Goal: Task Accomplishment & Management: Use online tool/utility

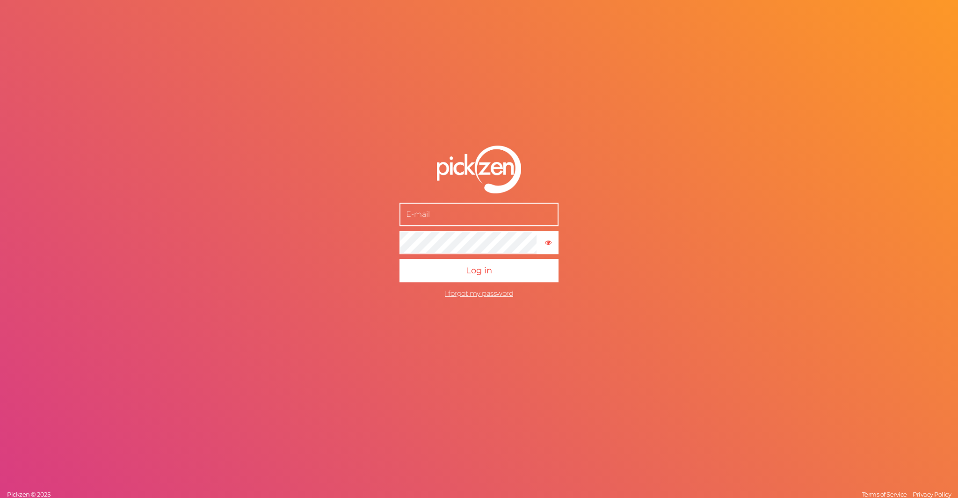
click at [429, 207] on input "text" at bounding box center [478, 214] width 159 height 23
type input "[EMAIL_ADDRESS][DOMAIN_NAME]"
click at [399, 259] on button "Log in" at bounding box center [478, 270] width 159 height 23
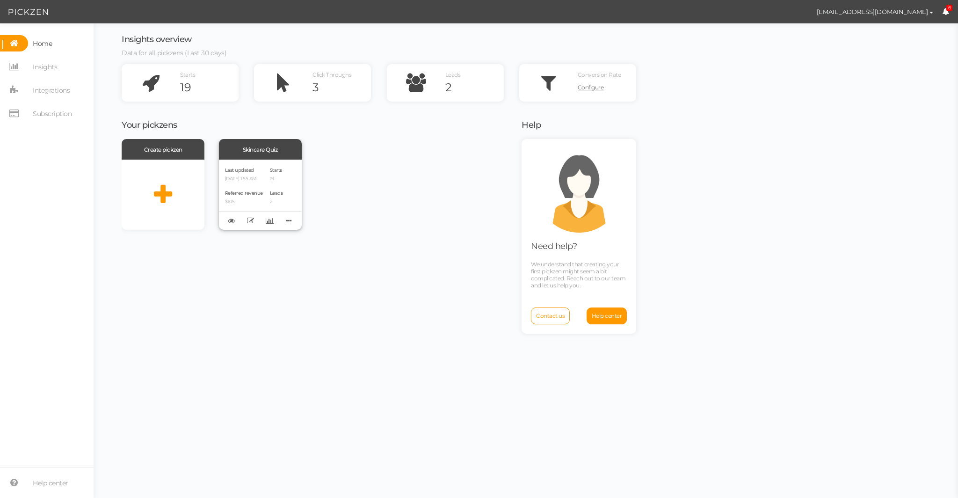
click at [262, 154] on div "Skincare Quiz" at bounding box center [260, 149] width 83 height 21
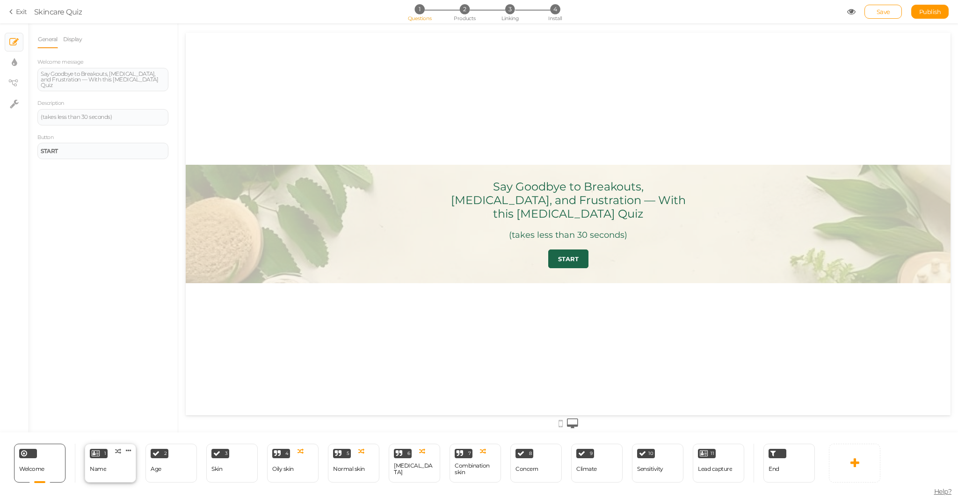
click at [118, 475] on div "1 Name × Define the conditions to show this slide. Clone Change type Delete" at bounding box center [110, 462] width 51 height 39
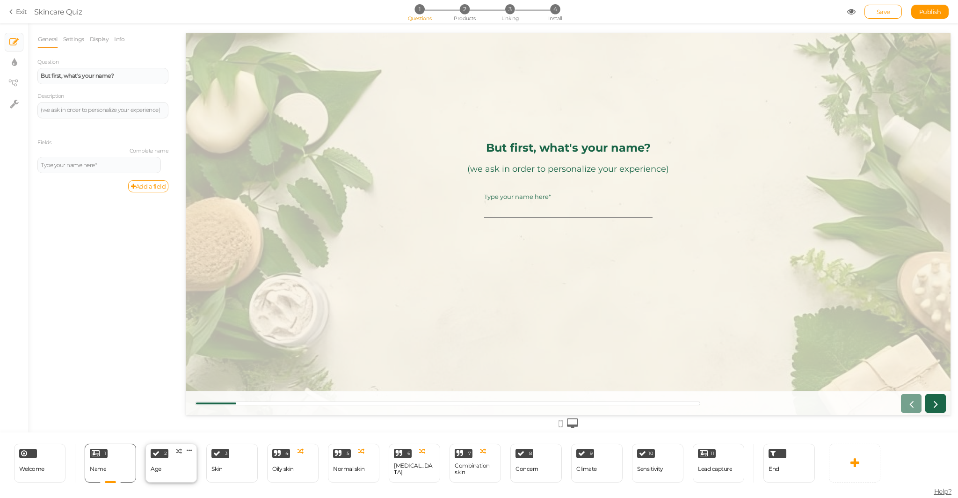
click at [168, 466] on div "2 Age × Define the conditions to show this slide. Clone Change type Delete" at bounding box center [170, 462] width 51 height 39
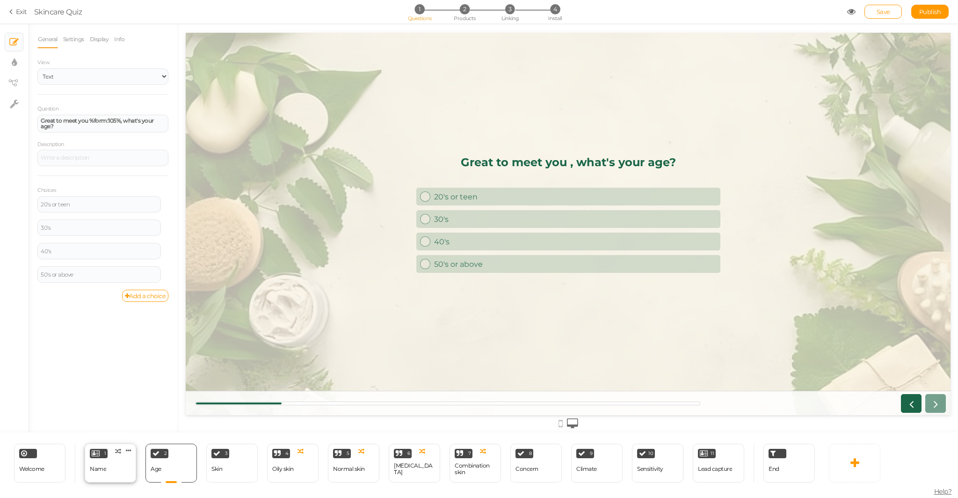
click at [105, 472] on div "Name" at bounding box center [98, 468] width 16 height 7
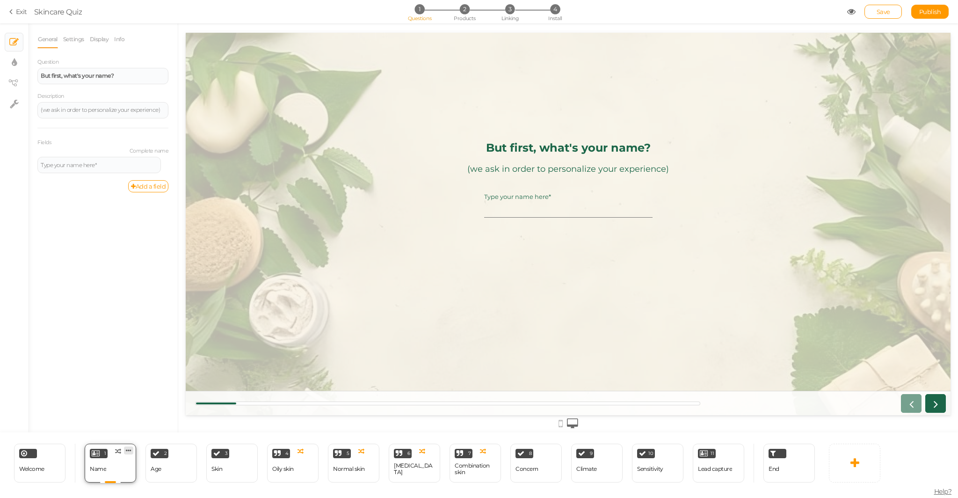
click at [129, 450] on icon at bounding box center [129, 450] width 6 height 7
click at [125, 469] on link "Delete" at bounding box center [113, 468] width 53 height 10
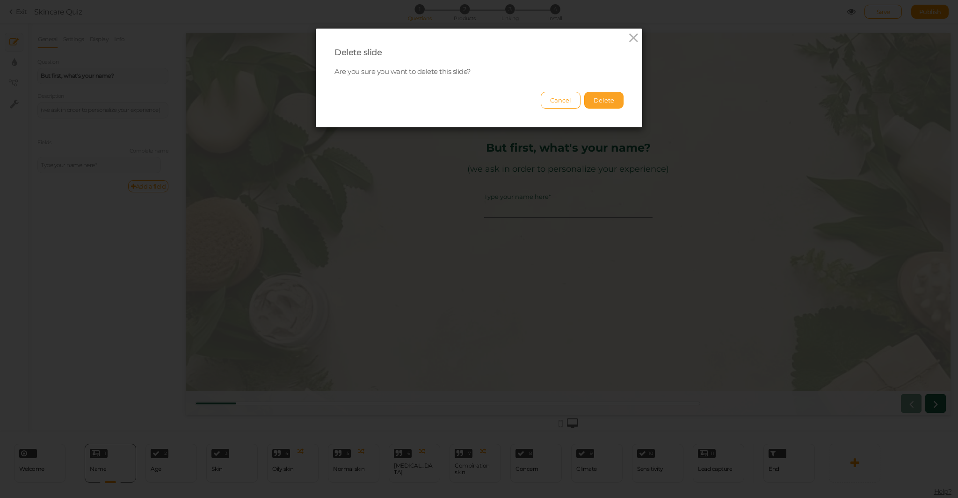
click at [603, 92] on button "Delete" at bounding box center [603, 100] width 39 height 17
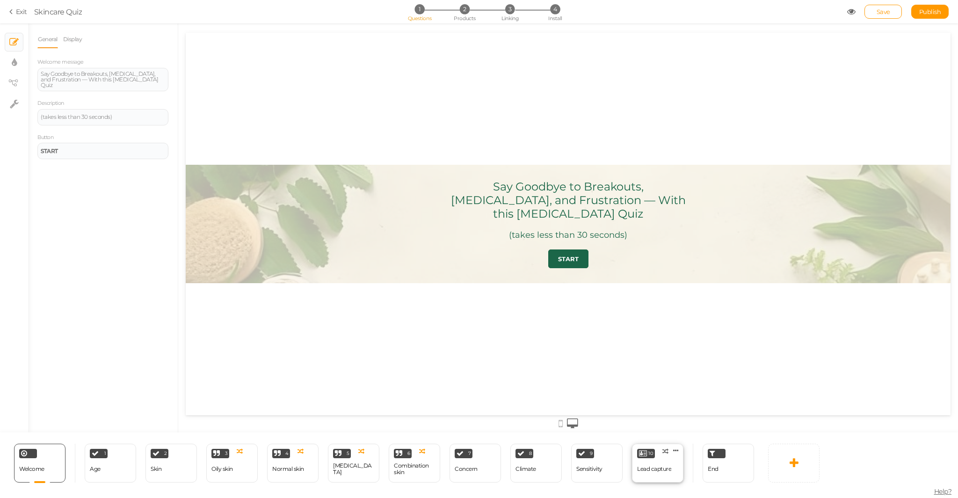
click at [675, 476] on div "10 Lead capture × Define the conditions to show this slide. Clone Change type D…" at bounding box center [657, 462] width 51 height 39
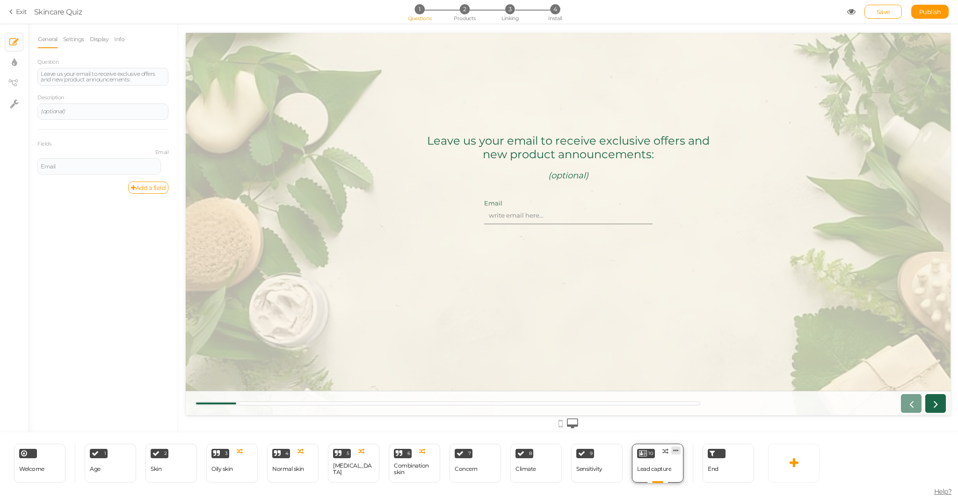
click at [675, 447] on icon at bounding box center [676, 450] width 6 height 7
click at [676, 469] on link "Delete" at bounding box center [660, 468] width 53 height 10
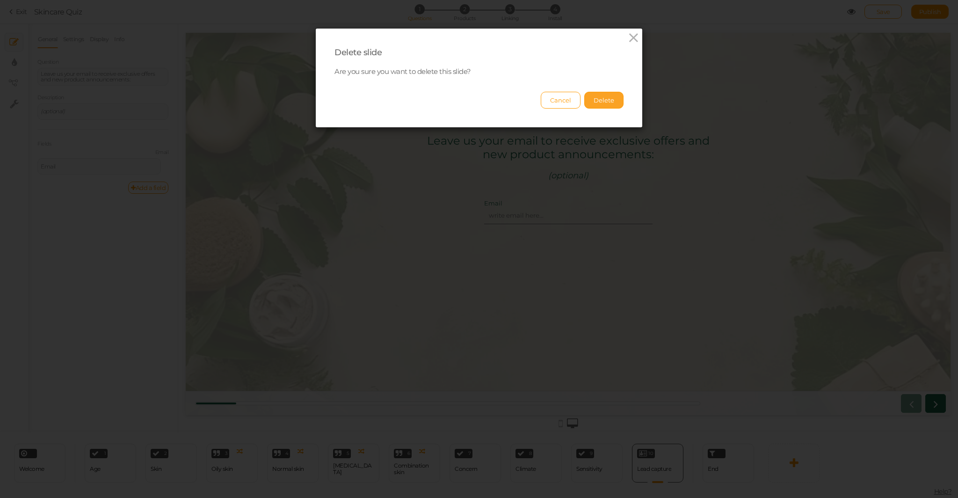
click at [610, 103] on button "Delete" at bounding box center [603, 100] width 39 height 17
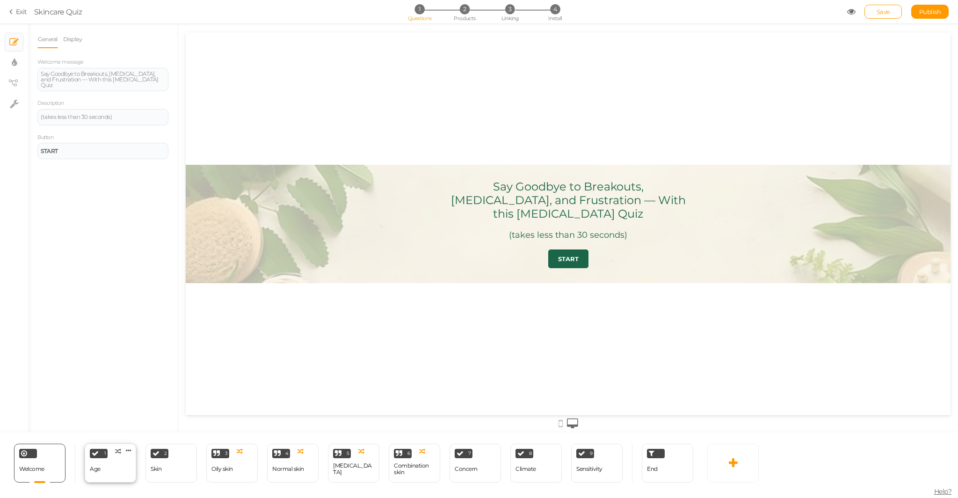
click at [122, 465] on div "1 Age × Define the conditions to show this slide. Clone Change type Delete" at bounding box center [110, 462] width 51 height 39
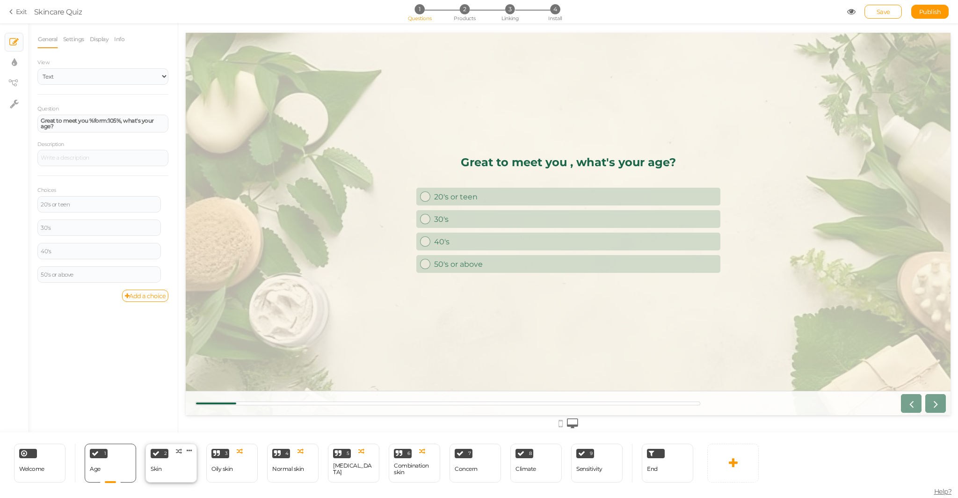
click at [159, 471] on div "Skin" at bounding box center [156, 468] width 11 height 7
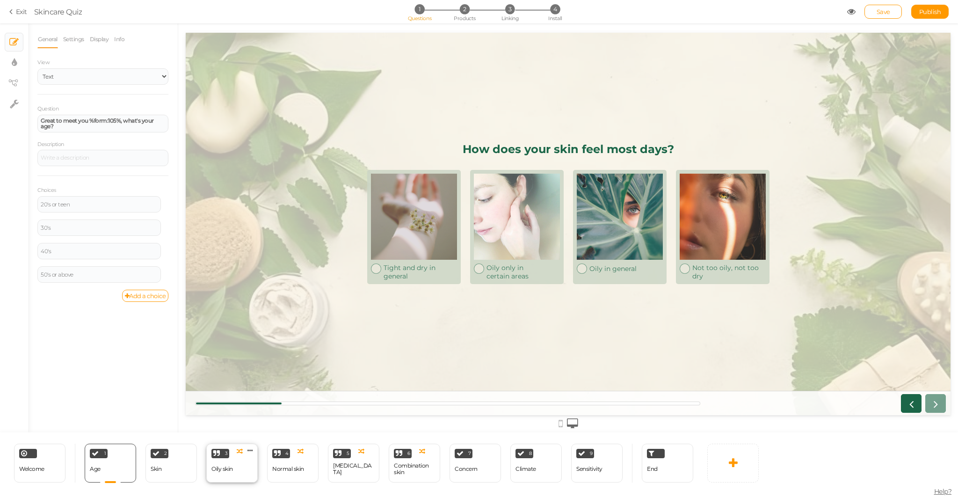
select select "2"
click at [227, 474] on div "Oily skin" at bounding box center [222, 469] width 22 height 16
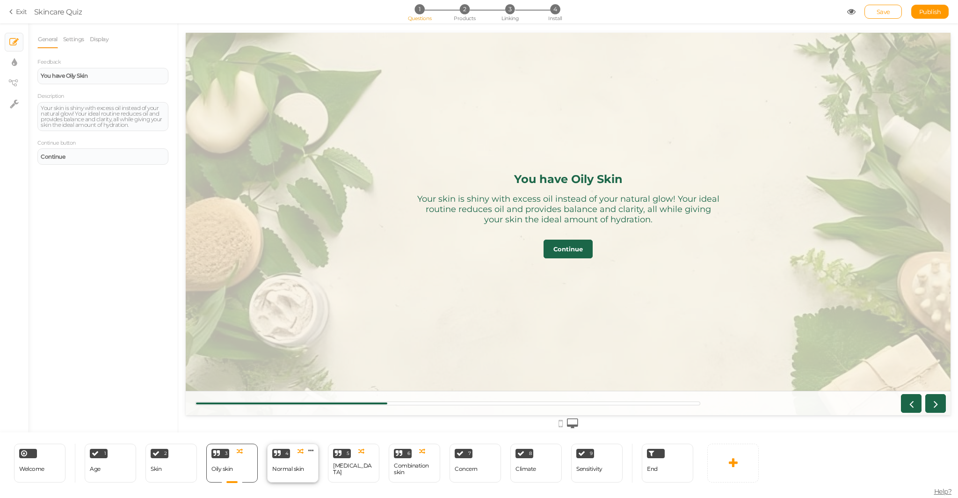
click at [298, 475] on div "Normal skin" at bounding box center [288, 469] width 32 height 16
click at [359, 472] on div "5 [MEDICAL_DATA] × Define the conditions to show this slide. Clone Change type …" at bounding box center [353, 462] width 51 height 39
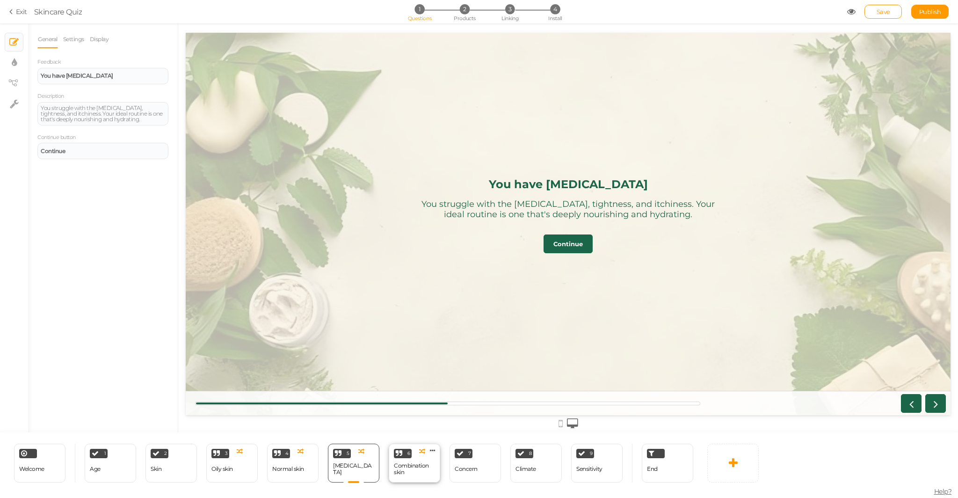
click at [412, 474] on div "Combination skin" at bounding box center [414, 468] width 41 height 13
click at [476, 472] on div "Concern" at bounding box center [466, 469] width 23 height 16
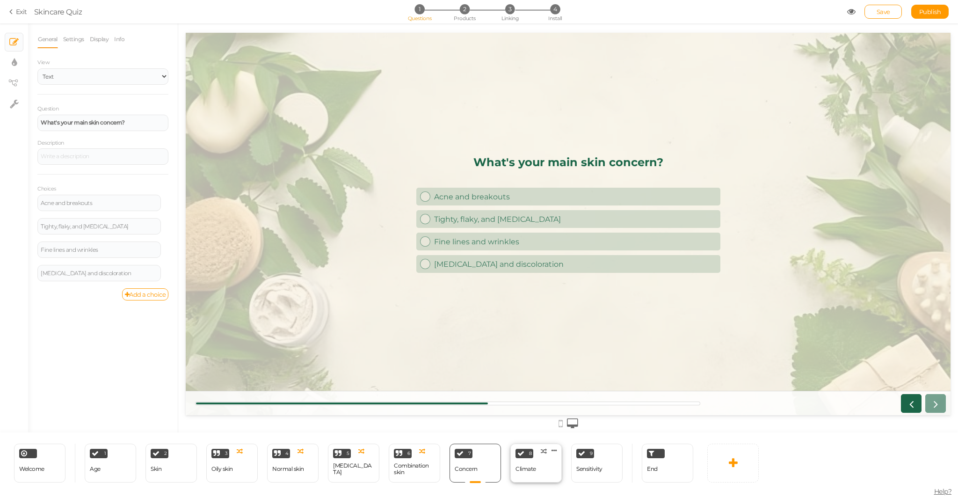
click at [529, 475] on div "Climate" at bounding box center [526, 469] width 21 height 16
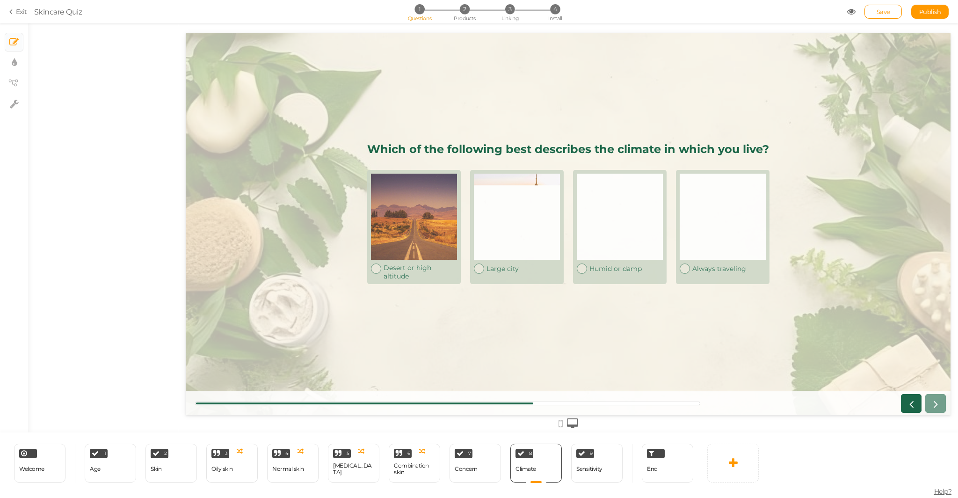
select select "2"
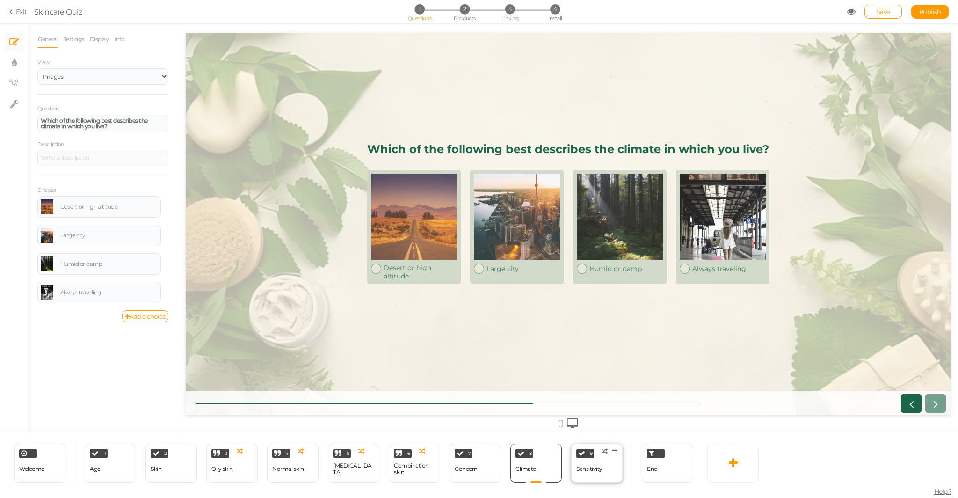
click at [596, 479] on div "9 Sensitivity × Define the conditions to show this slide. Clone Change type Del…" at bounding box center [596, 462] width 51 height 39
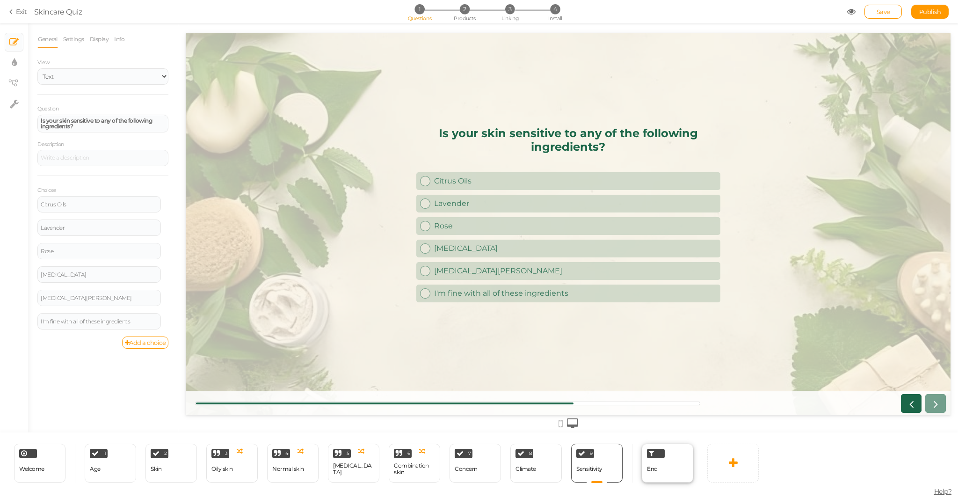
click at [675, 475] on div "End" at bounding box center [667, 462] width 51 height 39
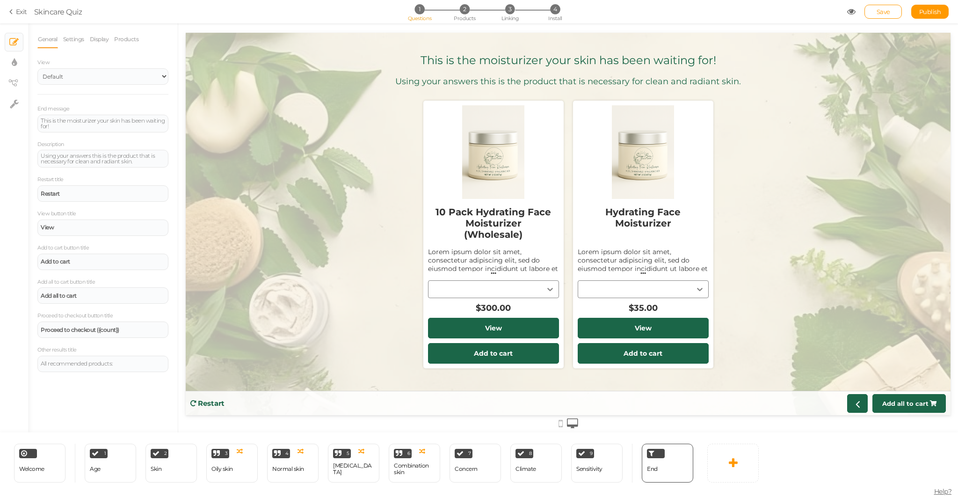
click at [554, 292] on div "10 Pack Hydrating Face Moisturizer (Wholesale) Lorem ipsum dolor sit amet, cons…" at bounding box center [493, 258] width 131 height 119
click at [549, 289] on div "10 Pack Hydrating Face Moisturizer (Wholesale) Lorem ipsum dolor sit amet, cons…" at bounding box center [493, 258] width 131 height 119
click at [692, 287] on div "Hydrating Face Moisturizer Lorem ipsum dolor sit amet, consectetur adipiscing e…" at bounding box center [643, 258] width 131 height 119
click at [475, 5] on li "2 Products" at bounding box center [465, 9] width 44 height 10
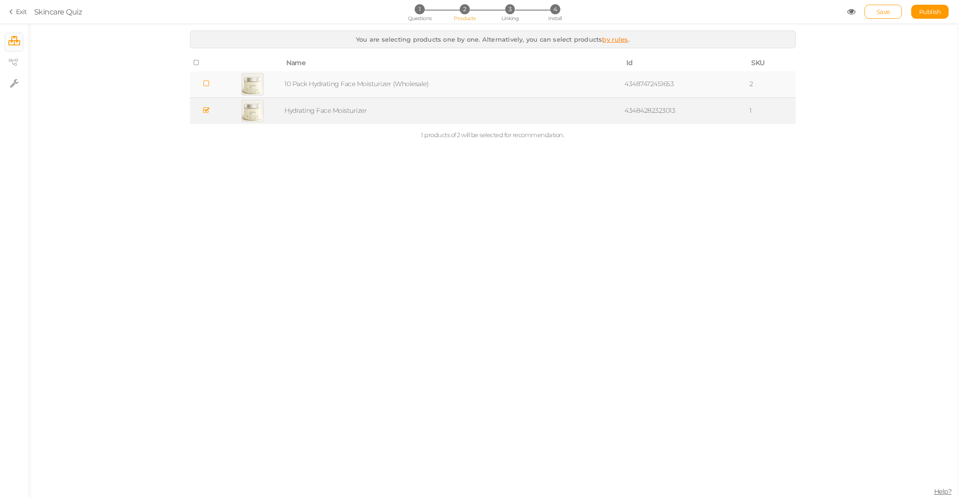
click at [508, 106] on td "Hydrating Face Moisturizer" at bounding box center [453, 110] width 340 height 27
click at [388, 109] on td "Hydrating Face Moisturizer" at bounding box center [453, 110] width 340 height 27
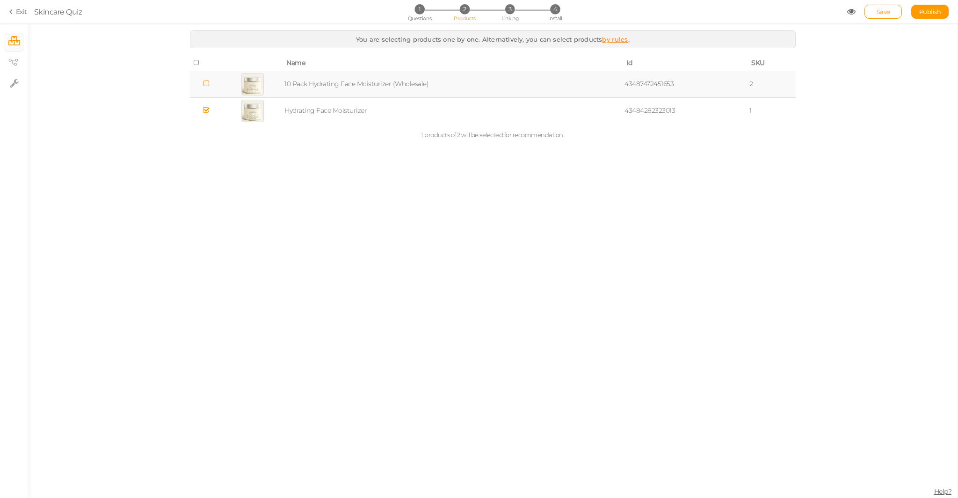
drag, startPoint x: 421, startPoint y: 2, endPoint x: 432, endPoint y: 22, distance: 22.0
click at [422, 6] on section "Exit Skincare Quiz 1 Questions 2 Products 3 Linking 4 Install Save Publish View…" at bounding box center [479, 11] width 958 height 23
drag, startPoint x: 432, startPoint y: 22, endPoint x: 428, endPoint y: 18, distance: 6.0
click at [429, 19] on section "Exit Skincare Quiz 1 Questions 2 Products 3 Linking 4 Install Save Publish View…" at bounding box center [479, 11] width 958 height 23
click at [425, 10] on li "1 Questions" at bounding box center [420, 9] width 44 height 10
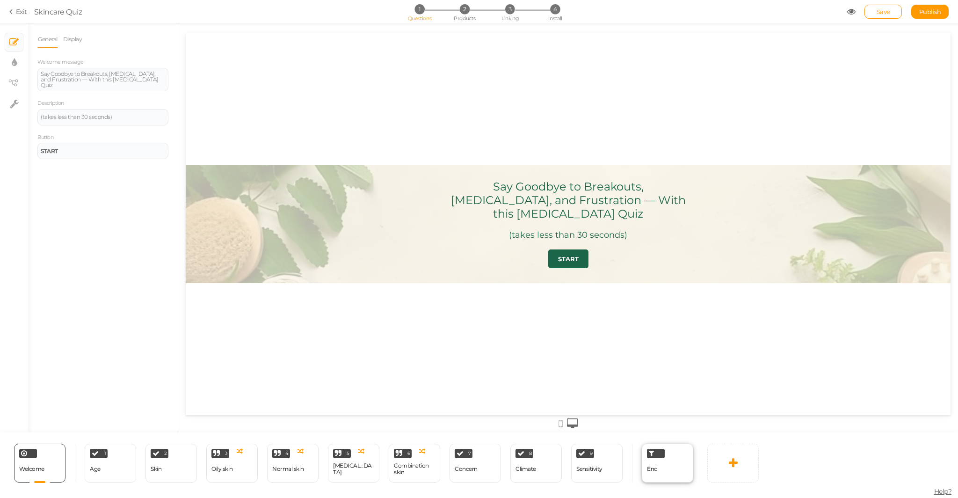
click at [655, 465] on div "End" at bounding box center [652, 469] width 11 height 16
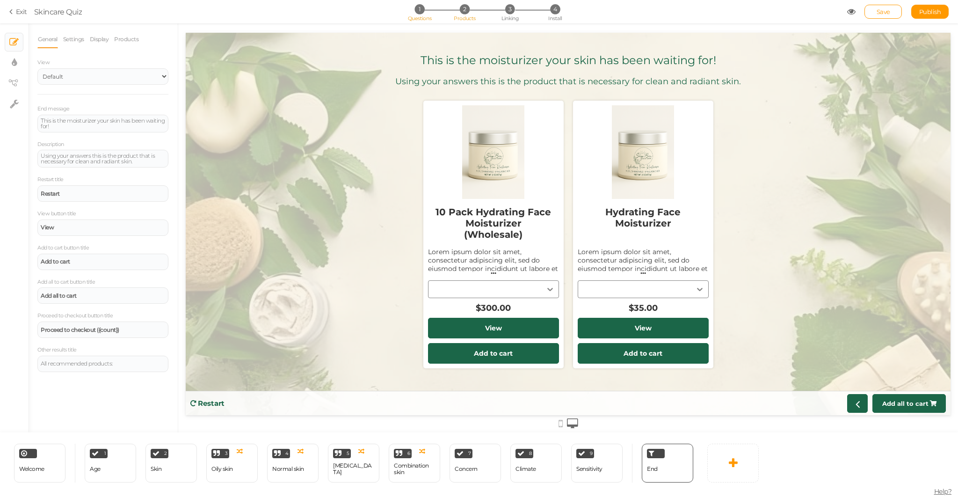
click at [469, 8] on span "2" at bounding box center [465, 9] width 10 height 10
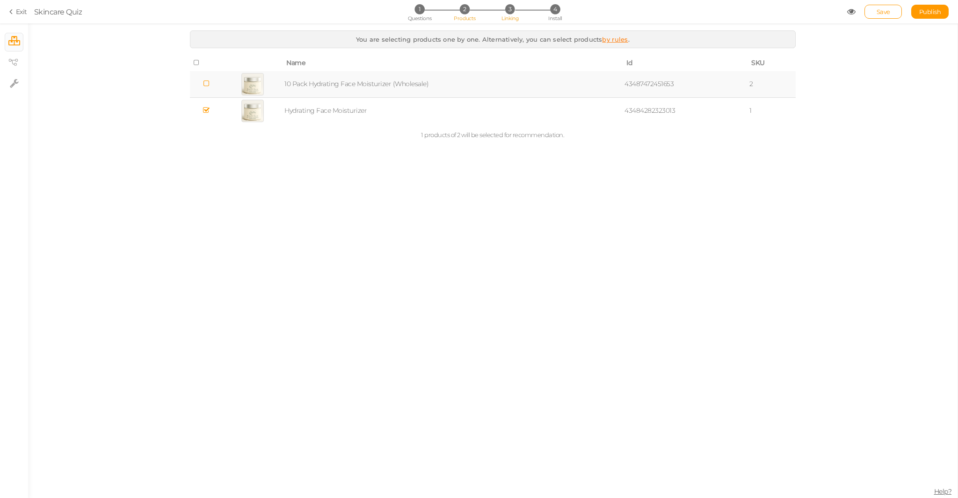
click at [514, 15] on span "Linking" at bounding box center [509, 18] width 17 height 7
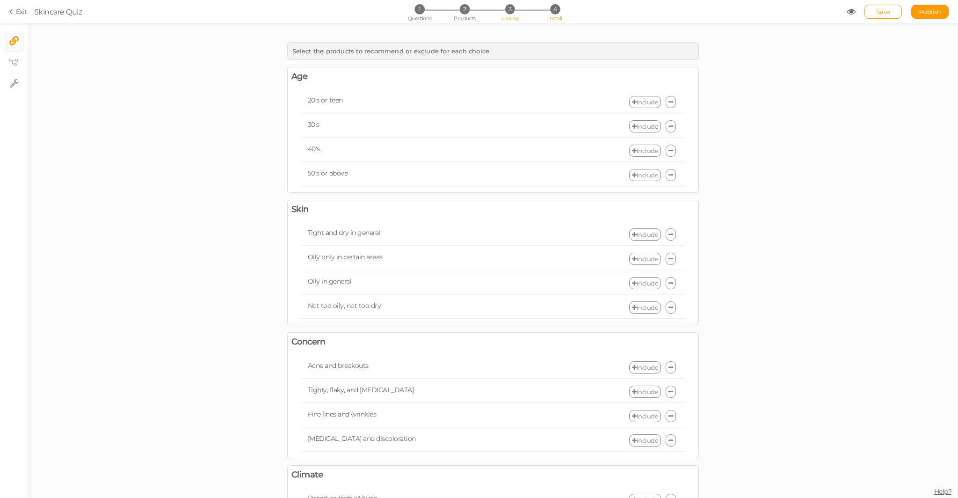
click at [555, 9] on span "4" at bounding box center [555, 9] width 10 height 10
select select "pct"
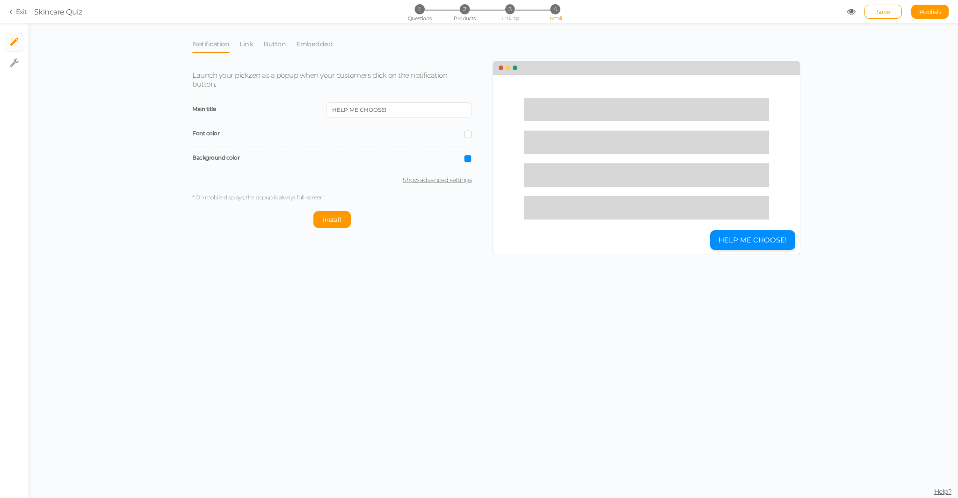
click at [254, 44] on li "Link" at bounding box center [251, 44] width 24 height 18
click at [250, 42] on link "Link" at bounding box center [246, 44] width 15 height 18
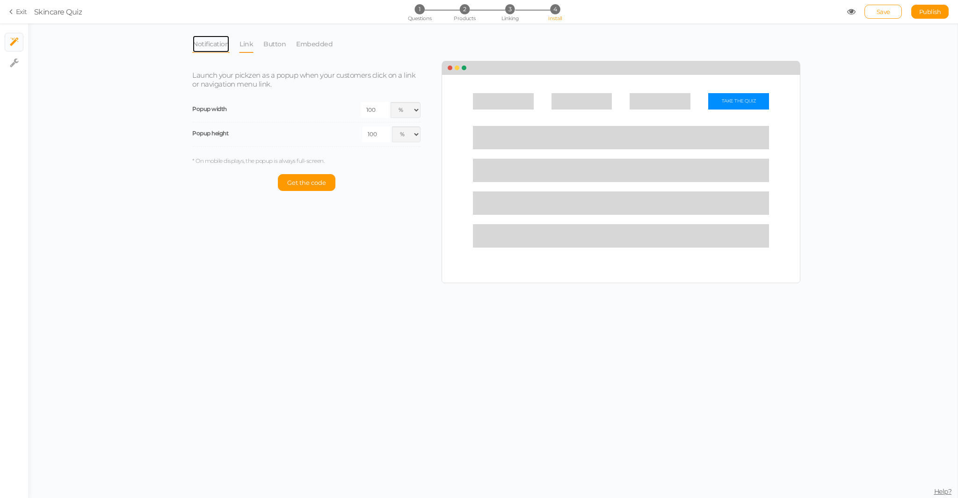
click at [221, 45] on link "Notification" at bounding box center [210, 44] width 37 height 18
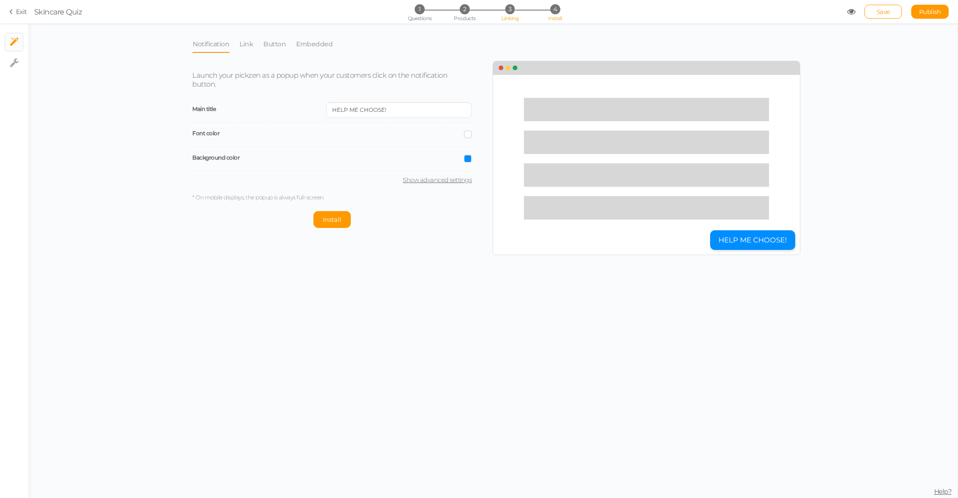
click at [515, 7] on li "3 Linking" at bounding box center [510, 9] width 44 height 10
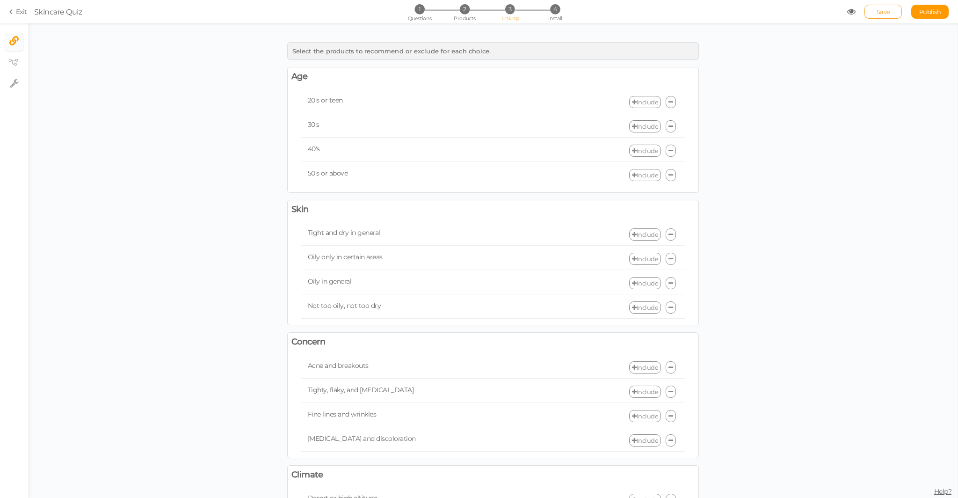
click at [889, 8] on span "Save" at bounding box center [884, 11] width 14 height 7
click at [930, 13] on span "Publish" at bounding box center [930, 11] width 22 height 7
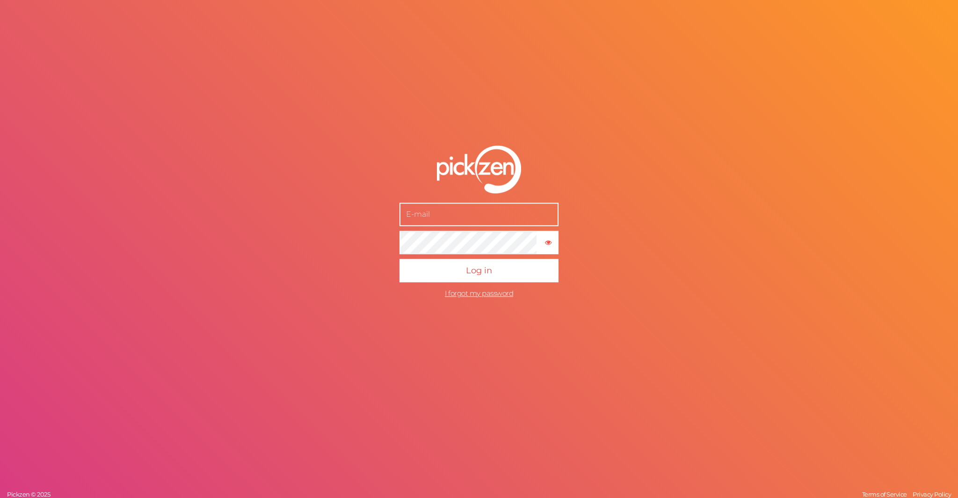
click at [522, 210] on input "text" at bounding box center [478, 214] width 159 height 23
type input "[EMAIL_ADDRESS][DOMAIN_NAME]"
click at [399, 259] on button "Log in" at bounding box center [478, 270] width 159 height 23
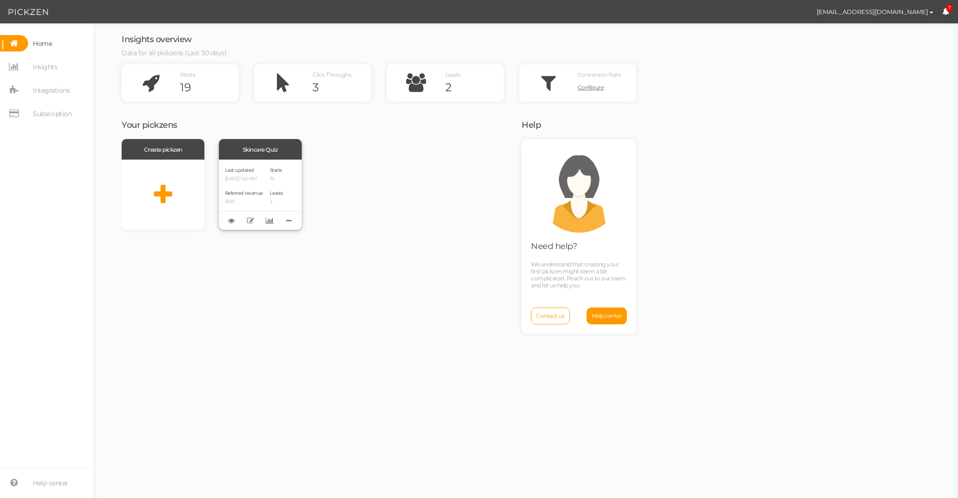
click at [251, 156] on div "Skincare Quiz" at bounding box center [260, 149] width 83 height 21
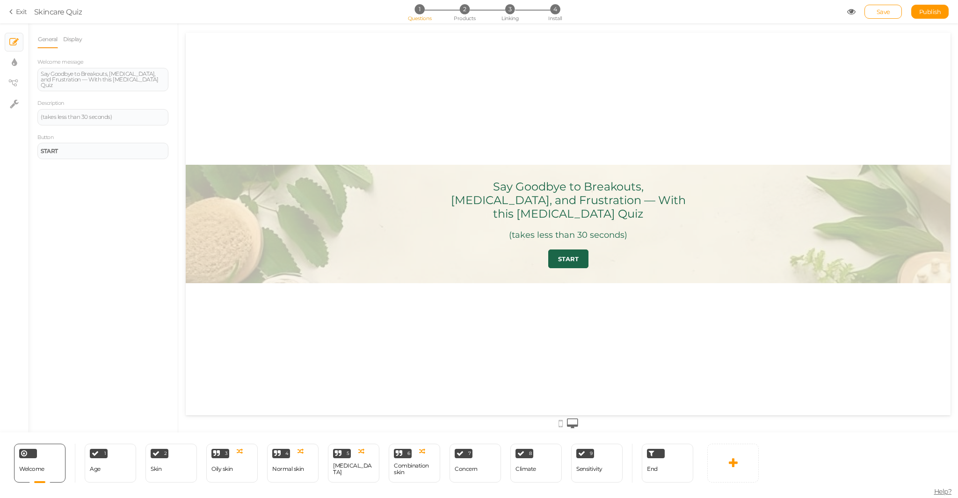
click at [537, 195] on div "Say Goodbye to Breakouts, [MEDICAL_DATA], and Frustration — With this [MEDICAL_…" at bounding box center [568, 200] width 251 height 41
click at [113, 77] on div "Say Goodbye to Breakouts, [MEDICAL_DATA], and Frustration — With this [MEDICAL_…" at bounding box center [103, 79] width 124 height 17
click at [146, 79] on div "Say Goodbye to Breakouts, [MEDICAL_DATA], and Frustration — With this [MEDICAL_…" at bounding box center [103, 79] width 124 height 17
click at [73, 114] on div "(takes less than 30 seconds)" at bounding box center [103, 117] width 124 height 6
click at [65, 40] on link "Display" at bounding box center [73, 39] width 20 height 18
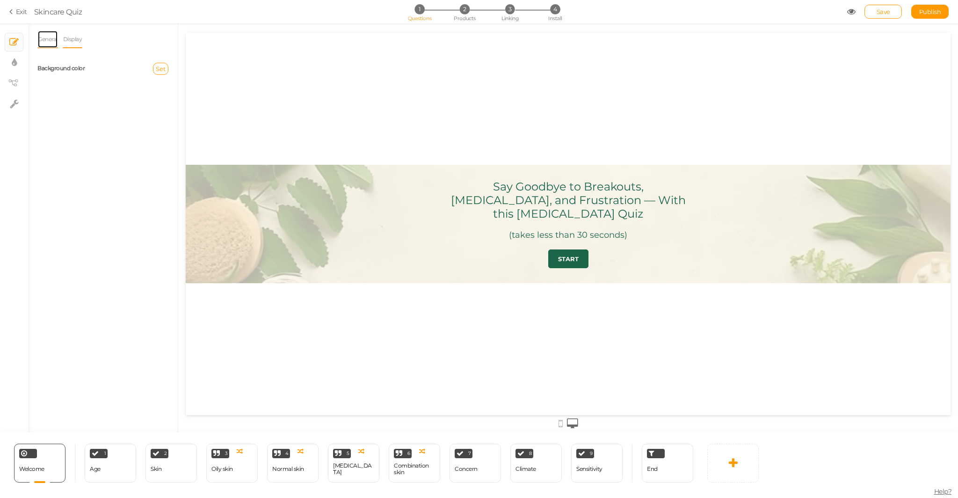
click at [46, 37] on link "General" at bounding box center [47, 39] width 21 height 18
click at [80, 75] on div "Say Goodbye to Breakouts, [MEDICAL_DATA], and Frustration — With this [MEDICAL_…" at bounding box center [103, 79] width 124 height 17
click at [162, 81] on div "Say Goodbye to Breakouts, [MEDICAL_DATA], and Frustration — With this [MEDICAL_…" at bounding box center [103, 79] width 124 height 17
click at [118, 114] on div "(takes less than 30 seconds)" at bounding box center [103, 117] width 124 height 6
drag, startPoint x: 118, startPoint y: 112, endPoint x: 0, endPoint y: 111, distance: 117.9
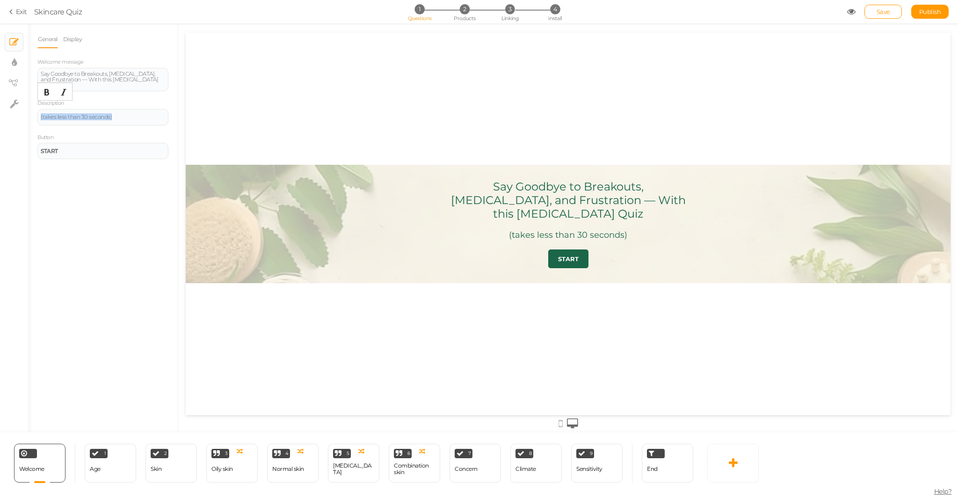
click at [0, 111] on div "× Slides × Display settings × View tree × Settings General Display Welcome mess…" at bounding box center [479, 227] width 958 height 409
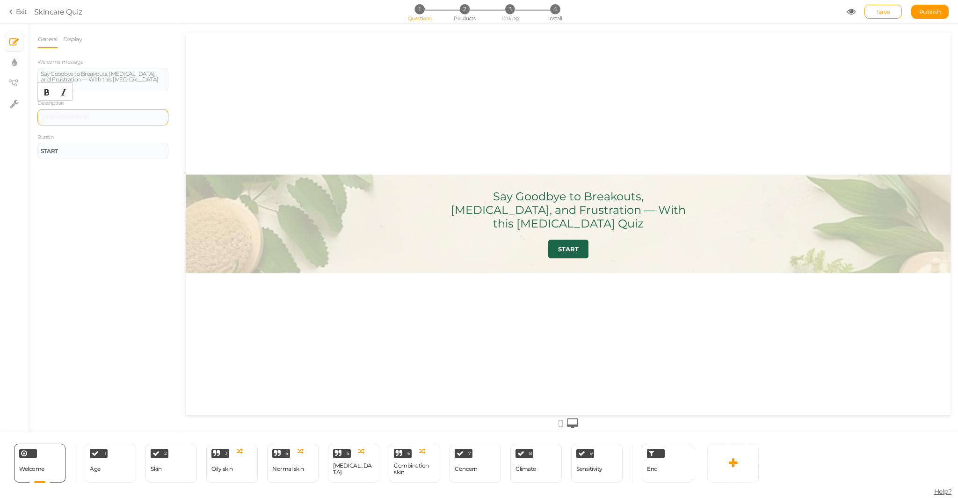
click at [50, 109] on div at bounding box center [102, 117] width 131 height 16
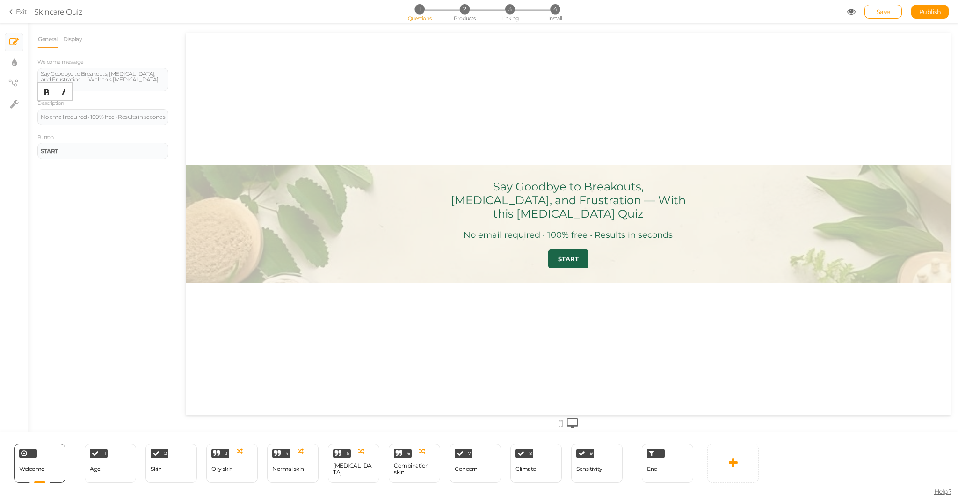
click at [519, 185] on div "Say Goodbye to Breakouts, Dryness, and Frustration — With this Skin Care Quiz N…" at bounding box center [568, 224] width 281 height 118
click at [519, 194] on div "Say Goodbye to Breakouts, [MEDICAL_DATA], and Frustration — With this [MEDICAL_…" at bounding box center [568, 200] width 251 height 41
drag, startPoint x: 79, startPoint y: 71, endPoint x: 88, endPoint y: 75, distance: 10.7
click at [79, 71] on div "Say Goodbye to Breakouts, [MEDICAL_DATA], and Frustration — With this [MEDICAL_…" at bounding box center [103, 79] width 124 height 17
drag, startPoint x: 152, startPoint y: 80, endPoint x: 14, endPoint y: 68, distance: 138.1
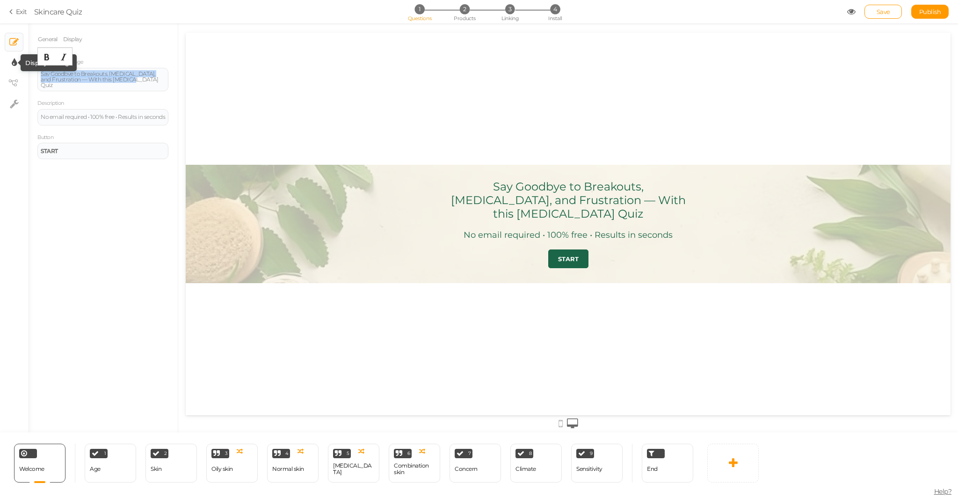
click at [14, 68] on div "× Slides × Display settings × View tree × Settings General Display Welcome mess…" at bounding box center [479, 227] width 958 height 409
paste div
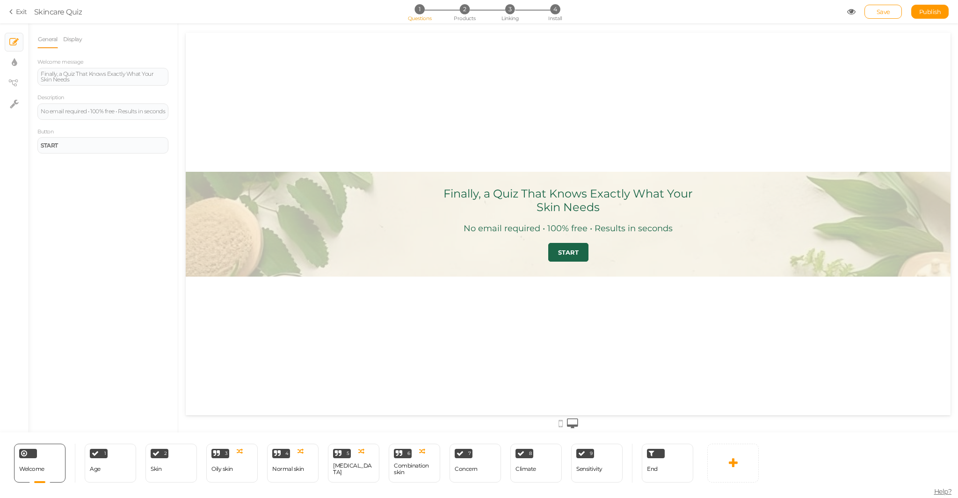
click at [121, 186] on div "General Display Welcome message Finally, a Quiz That Knows Exactly What Your Sk…" at bounding box center [103, 231] width 150 height 402
click at [116, 151] on div "START" at bounding box center [102, 145] width 131 height 16
drag, startPoint x: 94, startPoint y: 148, endPoint x: 9, endPoint y: 146, distance: 85.2
click at [9, 146] on div "× Slides × Display settings × View tree × Settings General Display Welcome mess…" at bounding box center [479, 227] width 958 height 409
click at [68, 145] on div "START" at bounding box center [103, 146] width 124 height 6
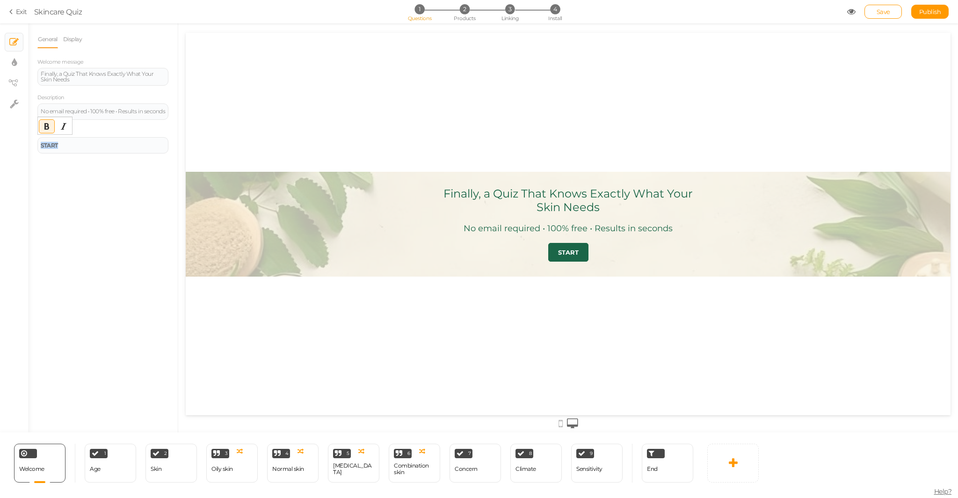
drag, startPoint x: 68, startPoint y: 145, endPoint x: 21, endPoint y: 146, distance: 47.3
click at [21, 146] on div "× Slides × Display settings × View tree × Settings General Display Welcome mess…" at bounding box center [479, 227] width 958 height 409
paste div
click at [885, 11] on span "Save" at bounding box center [884, 11] width 14 height 7
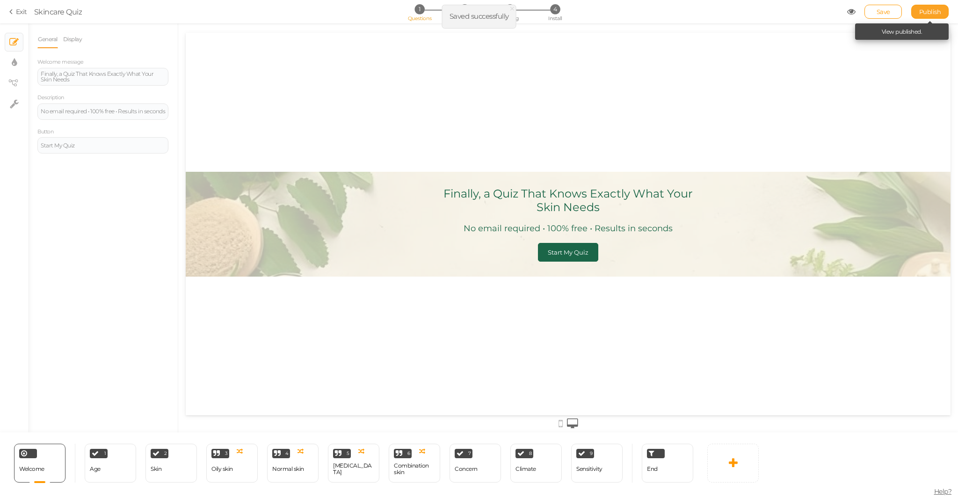
click at [935, 10] on span "Publish" at bounding box center [930, 11] width 22 height 7
click at [100, 111] on div "No email required • 100% free • Results in seconds" at bounding box center [103, 112] width 124 height 6
click at [41, 112] on div "No email required • 100% free • Results in seconds" at bounding box center [103, 112] width 124 height 6
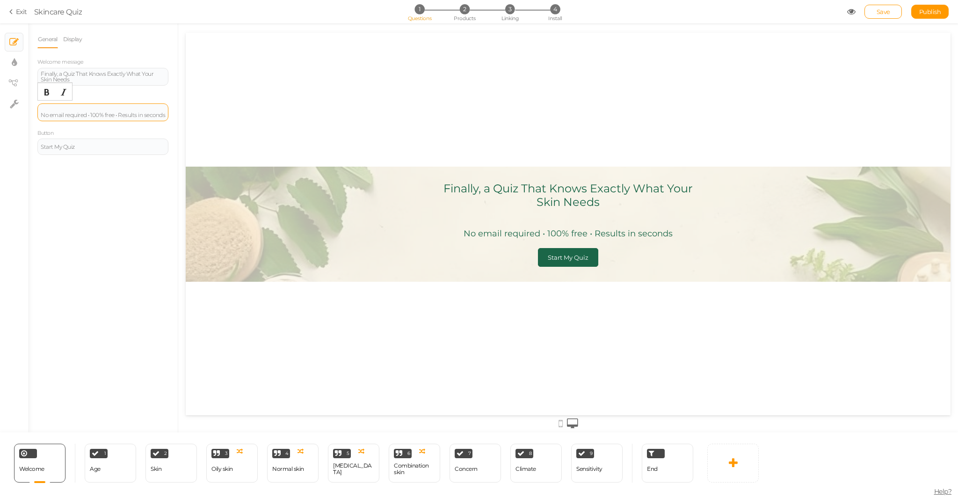
click at [54, 109] on div at bounding box center [103, 110] width 124 height 6
drag, startPoint x: 80, startPoint y: 115, endPoint x: 39, endPoint y: 109, distance: 41.5
click at [39, 109] on div "Dermatologist-approved ingredients for healthier skin. No email required • 100%…" at bounding box center [102, 114] width 131 height 23
click at [44, 93] on icon "Bold" at bounding box center [46, 91] width 7 height 7
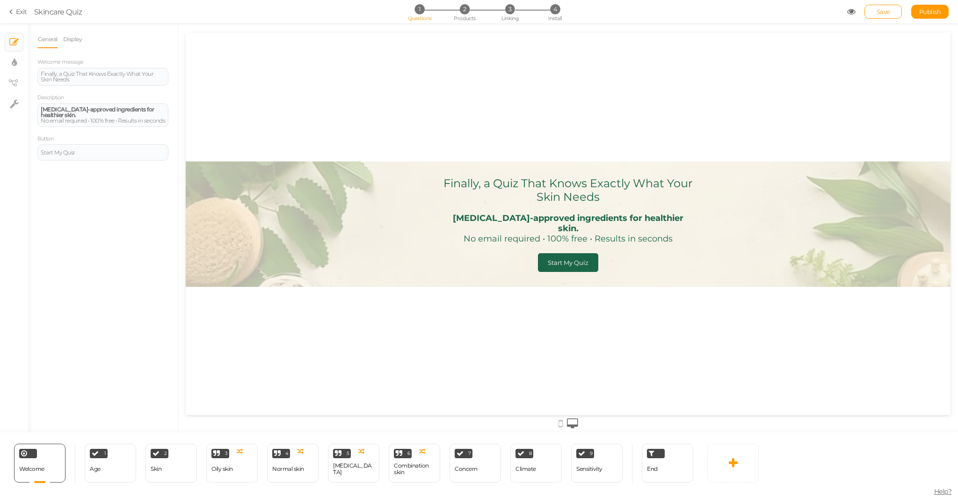
click at [314, 322] on div "Finally, a Quiz That Knows Exactly What Your Skin Needs Dermatologist-approved …" at bounding box center [568, 224] width 765 height 382
click at [78, 182] on div "General Display Welcome message Finally, a Quiz That Knows Exactly What Your Sk…" at bounding box center [103, 231] width 150 height 402
click at [15, 65] on icon at bounding box center [14, 62] width 5 height 9
select select "2"
select select "montserrat"
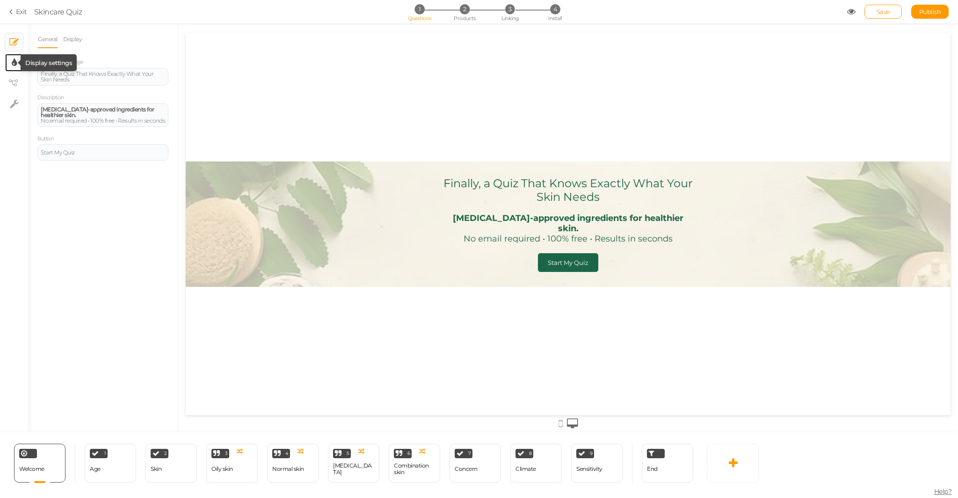
select select "fade"
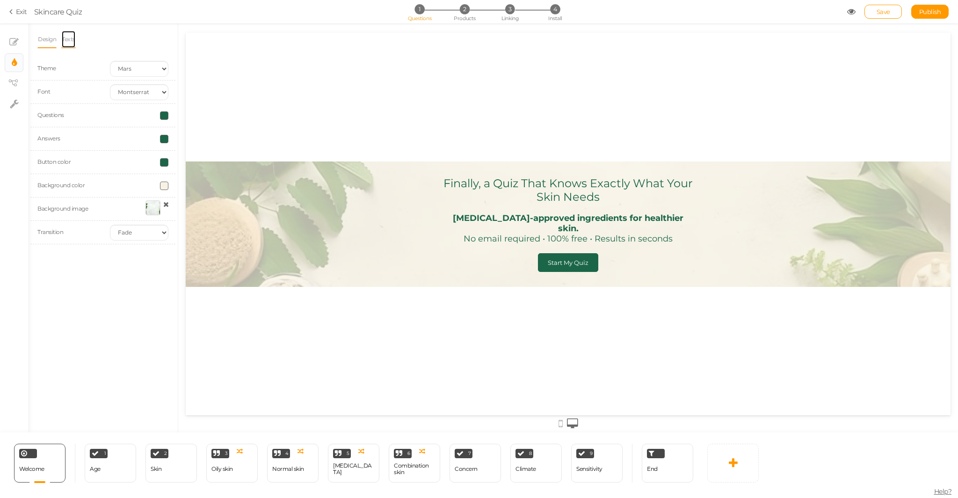
click at [68, 44] on link "Texts" at bounding box center [68, 39] width 15 height 18
click at [50, 39] on link "Design" at bounding box center [46, 39] width 19 height 18
click at [17, 41] on icon at bounding box center [13, 41] width 9 height 9
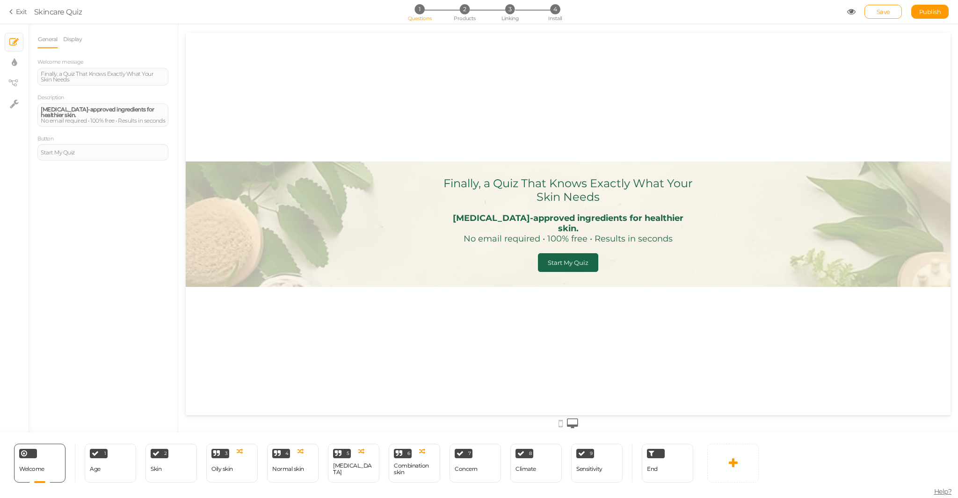
click at [87, 39] on li "Display" at bounding box center [75, 39] width 25 height 18
click at [78, 41] on link "Display" at bounding box center [73, 39] width 20 height 18
click at [159, 68] on span "Set" at bounding box center [161, 68] width 10 height 7
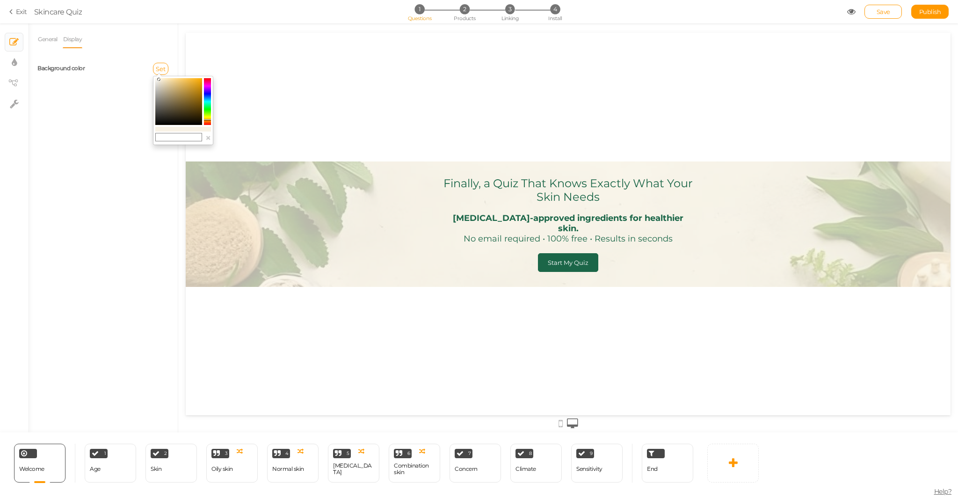
click at [179, 130] on colorpicker-preview at bounding box center [183, 129] width 56 height 5
click at [174, 138] on input "text" at bounding box center [178, 137] width 47 height 8
type input "#1B6648"
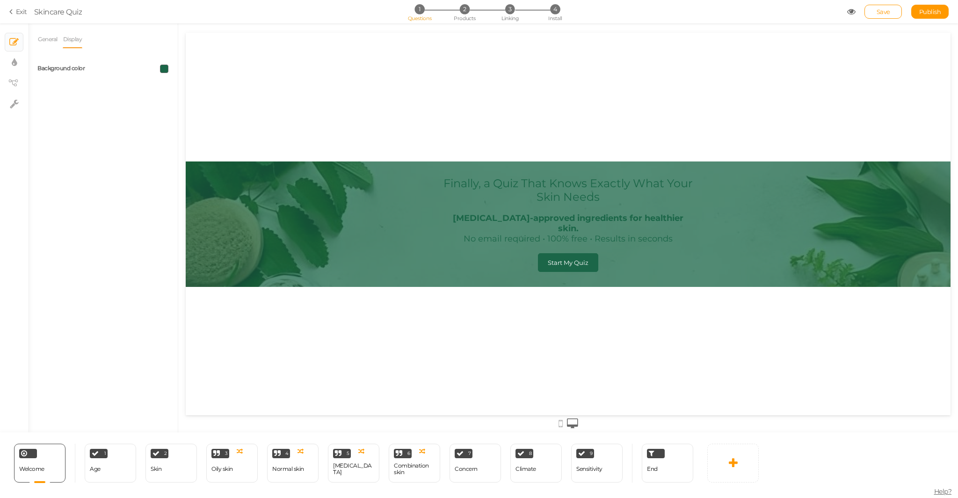
click at [162, 69] on span at bounding box center [164, 69] width 8 height 8
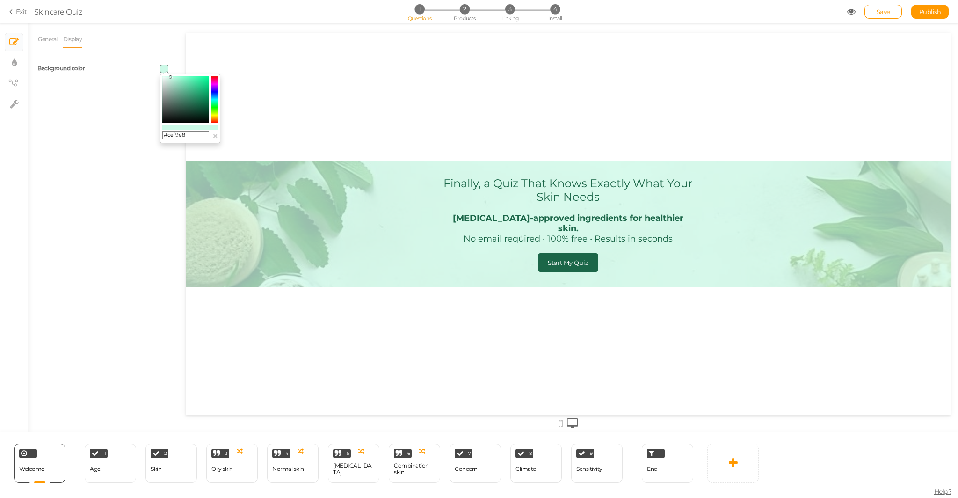
drag, startPoint x: 167, startPoint y: 82, endPoint x: 170, endPoint y: 77, distance: 6.5
click at [170, 77] on colorpicker-saturation at bounding box center [185, 99] width 47 height 47
drag, startPoint x: 189, startPoint y: 138, endPoint x: 110, endPoint y: 134, distance: 79.1
click at [111, 134] on body "× Close A wider screen is needed to use the Pickzen builder Exit Skincare Quiz …" at bounding box center [479, 249] width 958 height 498
paste input "Dermatologist-approved ingredients for healthier skin."
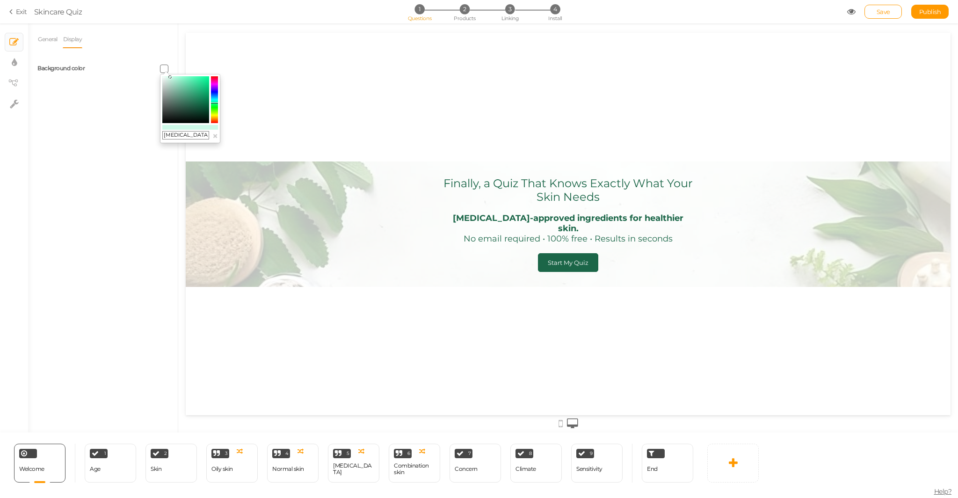
drag, startPoint x: 206, startPoint y: 138, endPoint x: 63, endPoint y: 128, distance: 143.9
click at [63, 128] on body "× Close A wider screen is needed to use the Pickzen builder Exit Skincare Quiz …" at bounding box center [479, 249] width 958 height 498
click at [180, 135] on input "." at bounding box center [185, 135] width 47 height 8
drag, startPoint x: 146, startPoint y: 134, endPoint x: 130, endPoint y: 132, distance: 16.5
click at [130, 132] on body "× Close A wider screen is needed to use the Pickzen builder Exit Skincare Quiz …" at bounding box center [479, 249] width 958 height 498
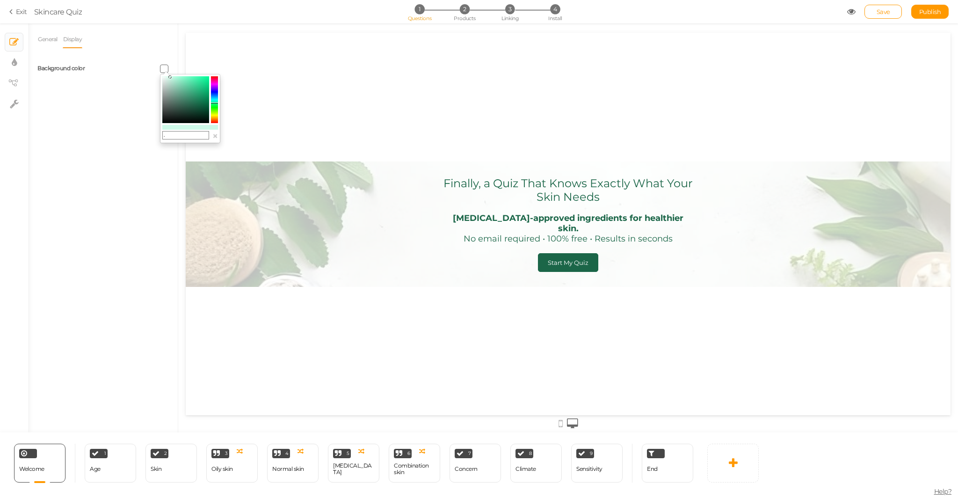
paste input "F8F2E5"
click at [165, 136] on input "F8F2E5" at bounding box center [185, 135] width 47 height 8
click at [163, 135] on input "F8F2E5" at bounding box center [185, 135] width 47 height 8
type input "#F8F2E5"
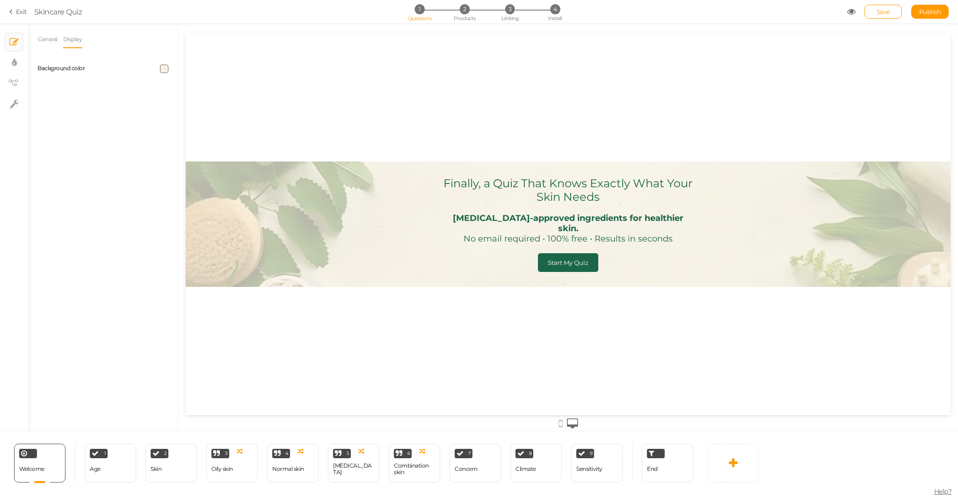
click at [142, 149] on div "General Display Welcome message Finally, a Quiz That Knows Exactly What Your Sk…" at bounding box center [103, 231] width 150 height 402
click at [287, 108] on div "Finally, a Quiz That Knows Exactly What Your Skin Needs Dermatologist-approved …" at bounding box center [568, 224] width 765 height 382
click at [332, 300] on div "Finally, a Quiz That Knows Exactly What Your Skin Needs Dermatologist-approved …" at bounding box center [568, 224] width 765 height 382
click at [53, 43] on link "General" at bounding box center [47, 39] width 21 height 18
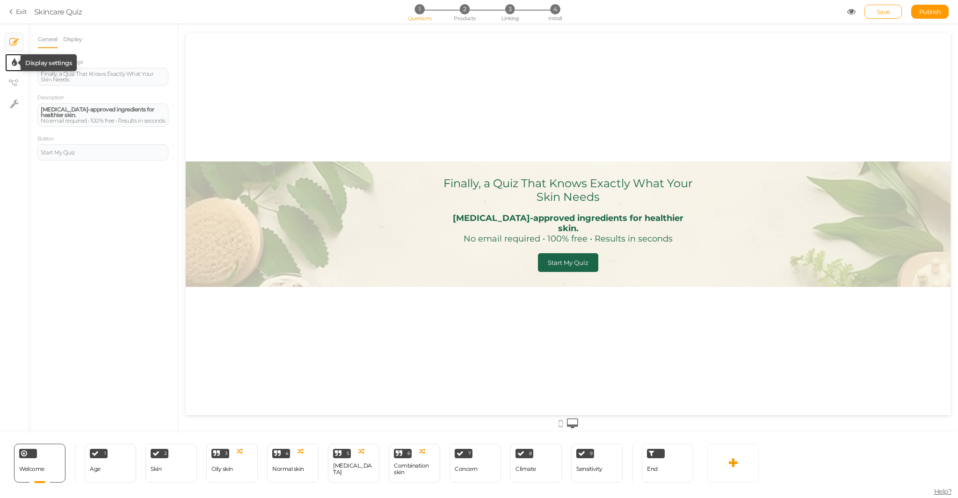
click at [14, 58] on icon at bounding box center [14, 62] width 5 height 9
select select "2"
select select "montserrat"
select select "fade"
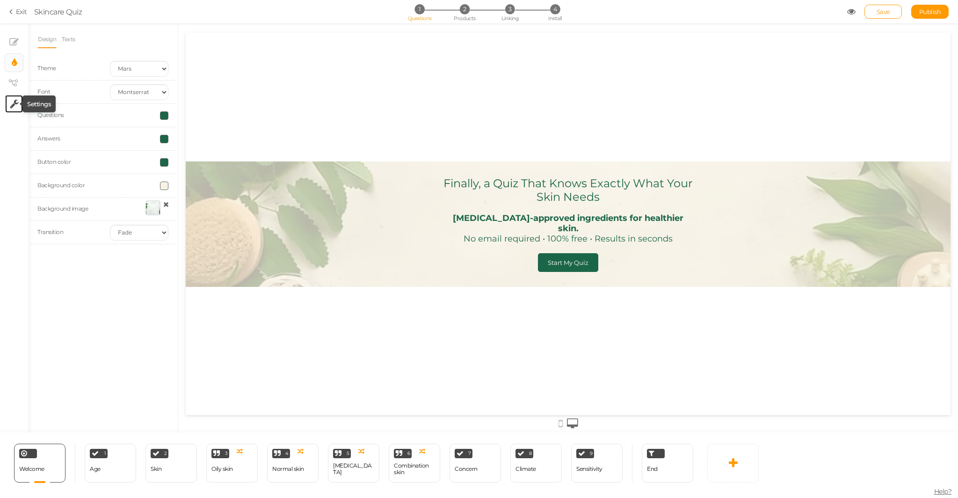
click at [13, 106] on icon at bounding box center [14, 103] width 9 height 9
select select "en"
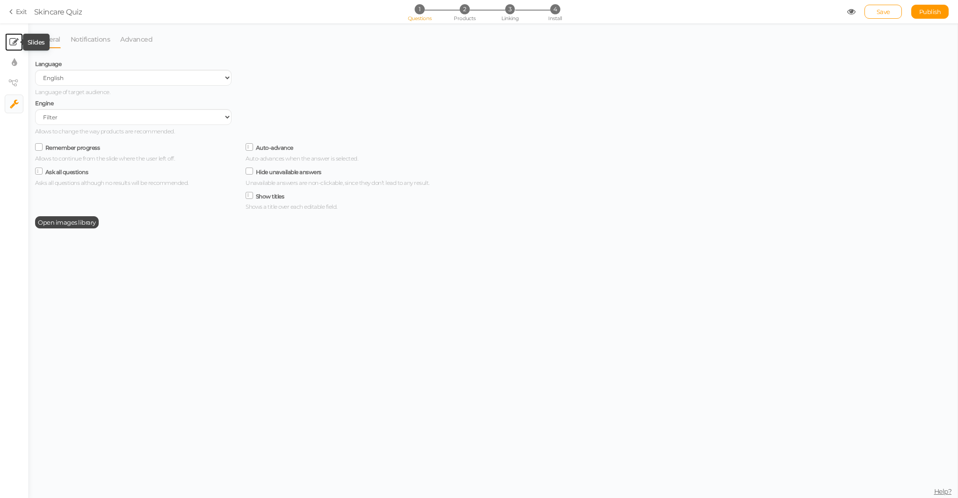
click at [11, 46] on icon at bounding box center [13, 41] width 9 height 9
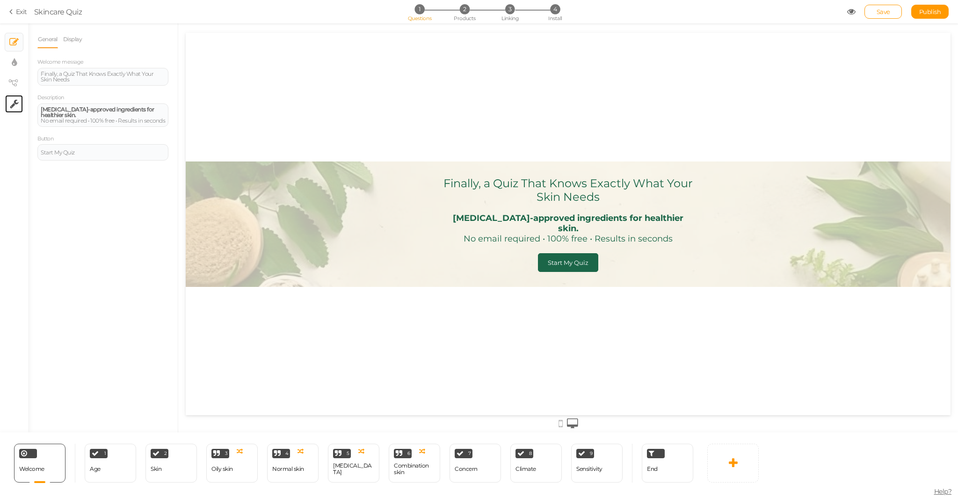
click at [7, 100] on link "× Settings" at bounding box center [14, 104] width 18 height 18
select select "en"
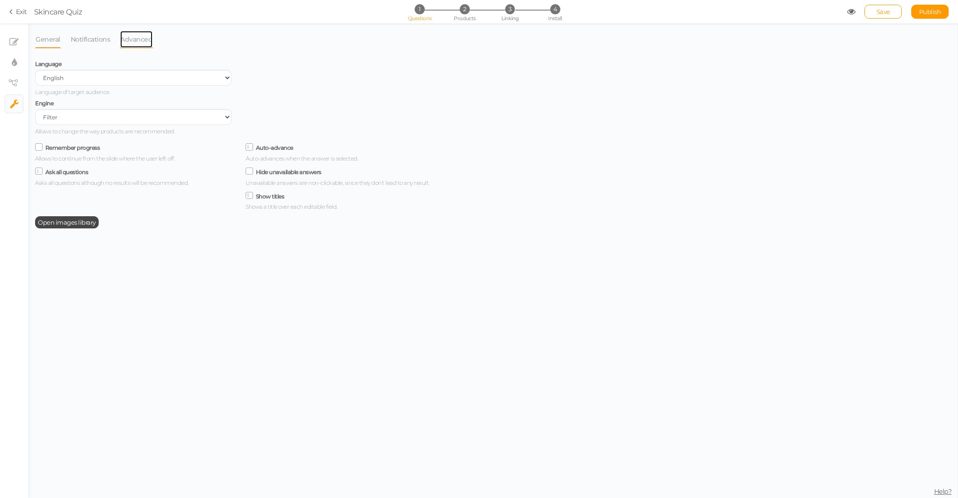
click at [135, 36] on link "Advanced" at bounding box center [136, 39] width 33 height 18
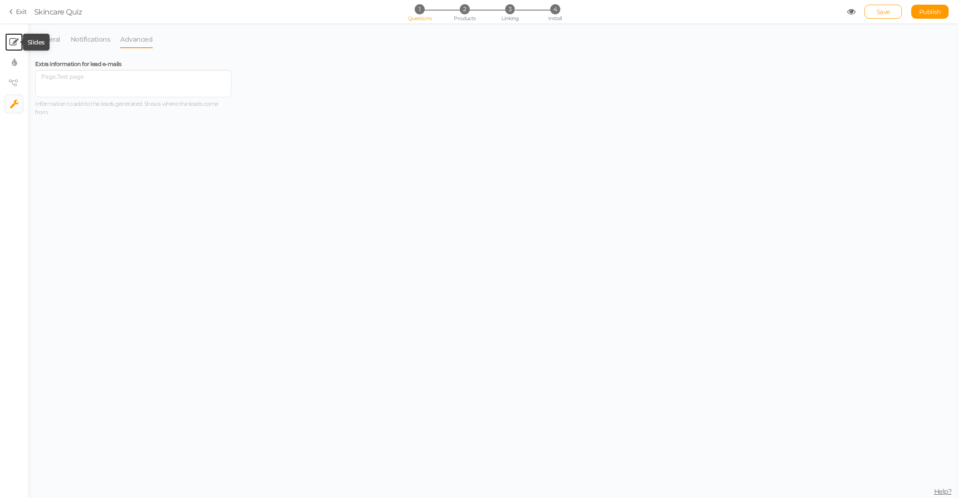
click at [15, 45] on icon at bounding box center [13, 41] width 9 height 9
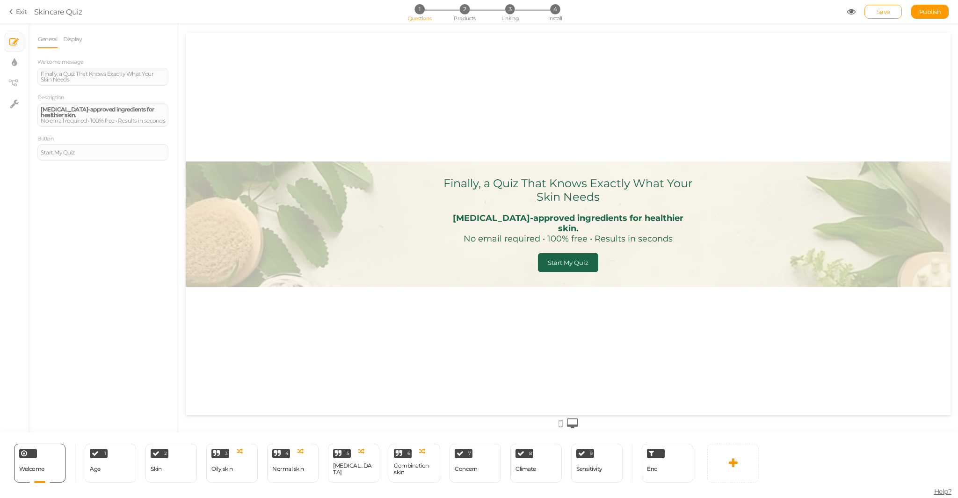
click at [883, 15] on span "Save" at bounding box center [884, 11] width 14 height 7
click at [922, 12] on span "Publish" at bounding box center [930, 11] width 22 height 7
click at [563, 420] on div at bounding box center [568, 422] width 765 height 15
click at [561, 423] on icon at bounding box center [561, 423] width 4 height 10
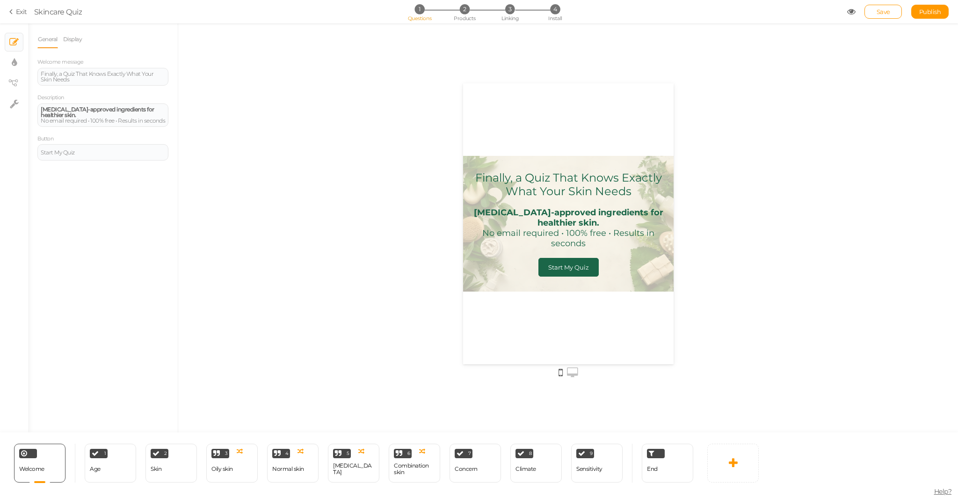
click at [572, 366] on div at bounding box center [568, 371] width 765 height 15
click at [569, 372] on icon at bounding box center [572, 372] width 11 height 10
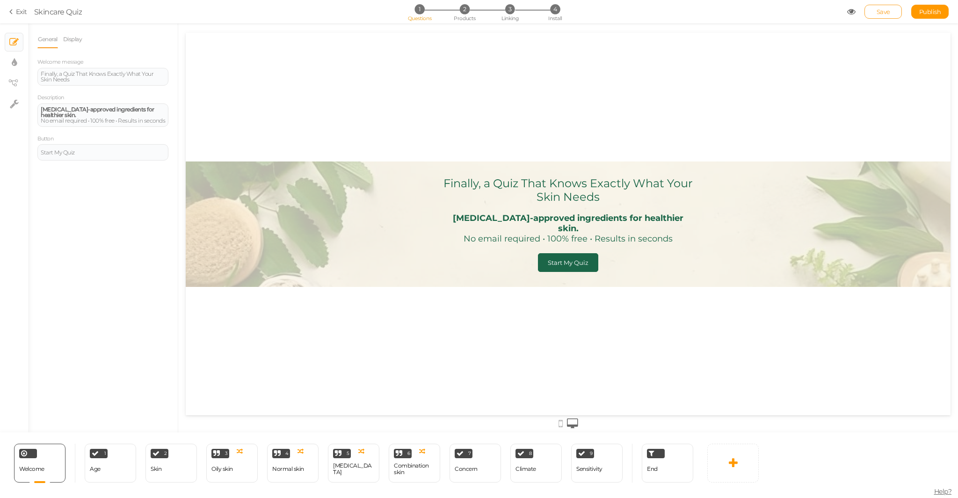
click at [889, 8] on span "Save" at bounding box center [884, 11] width 14 height 7
click at [940, 13] on span "Publish" at bounding box center [930, 11] width 22 height 7
